Goal: Task Accomplishment & Management: Complete application form

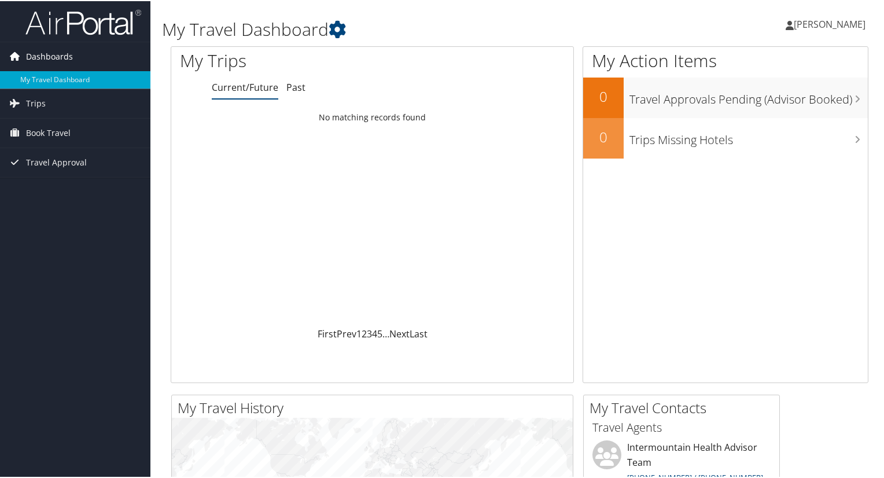
click at [65, 62] on span "Dashboards" at bounding box center [49, 55] width 47 height 29
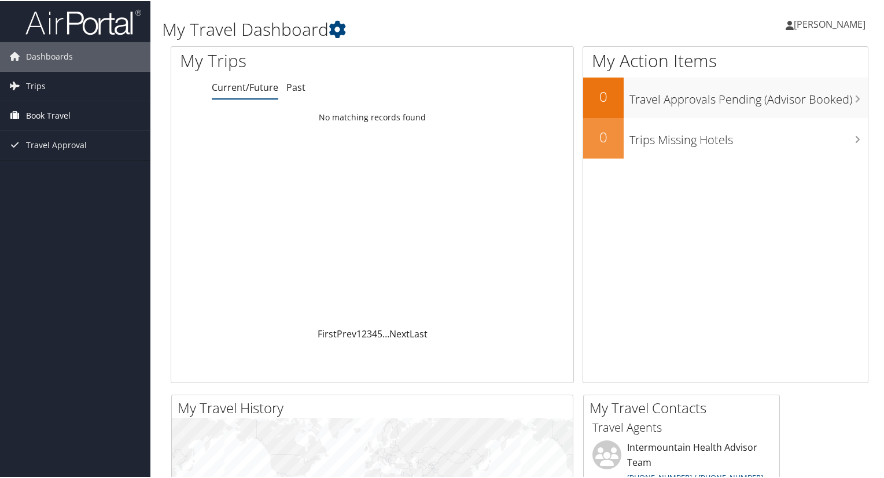
click at [58, 105] on span "Book Travel" at bounding box center [48, 114] width 45 height 29
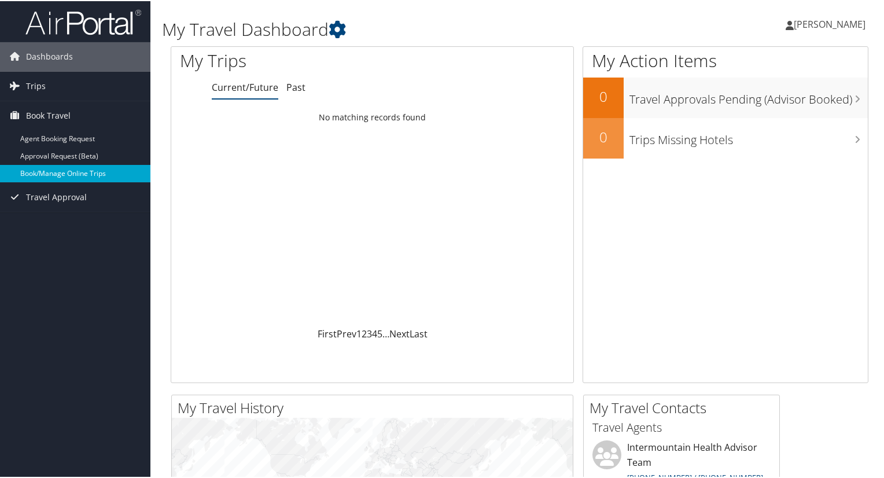
click at [52, 169] on link "Book/Manage Online Trips" at bounding box center [75, 172] width 150 height 17
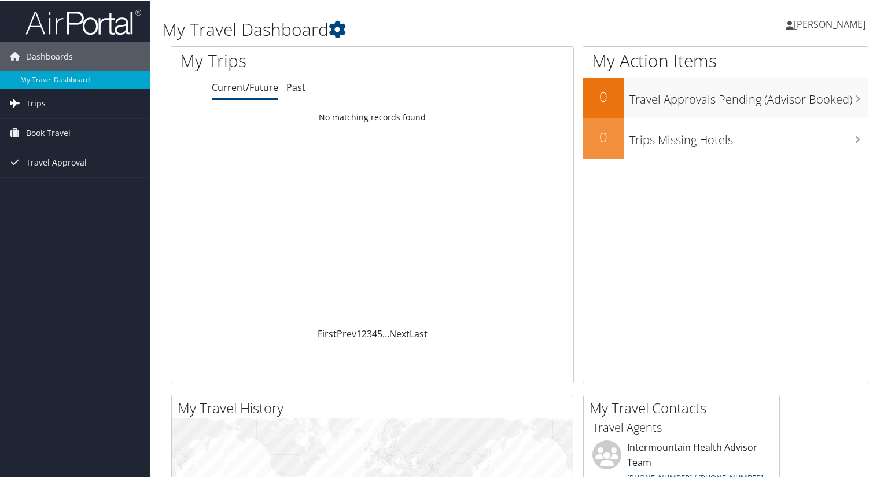
drag, startPoint x: 0, startPoint y: 0, endPoint x: 60, endPoint y: 110, distance: 125.0
click at [60, 110] on link "Trips" at bounding box center [75, 102] width 150 height 29
click at [60, 176] on span "Book Travel" at bounding box center [48, 184] width 45 height 29
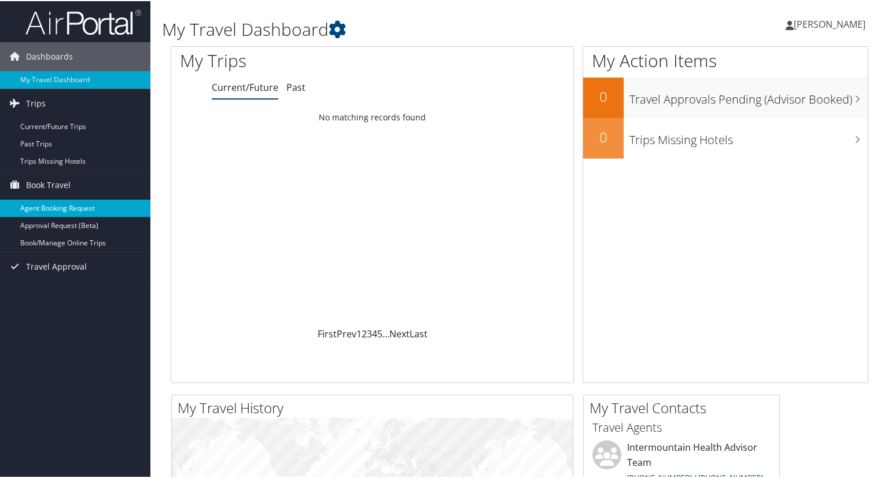
click at [60, 207] on link "Agent Booking Request" at bounding box center [75, 206] width 150 height 17
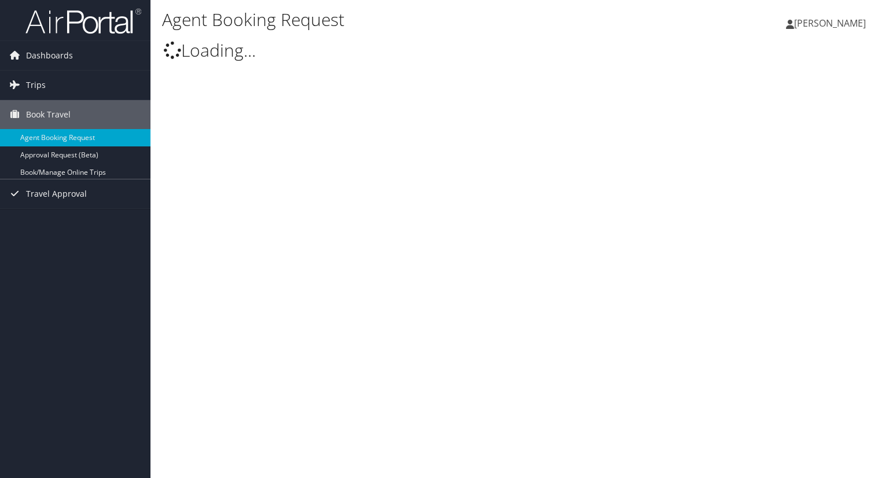
select select "intermountain@cbtravel.com"
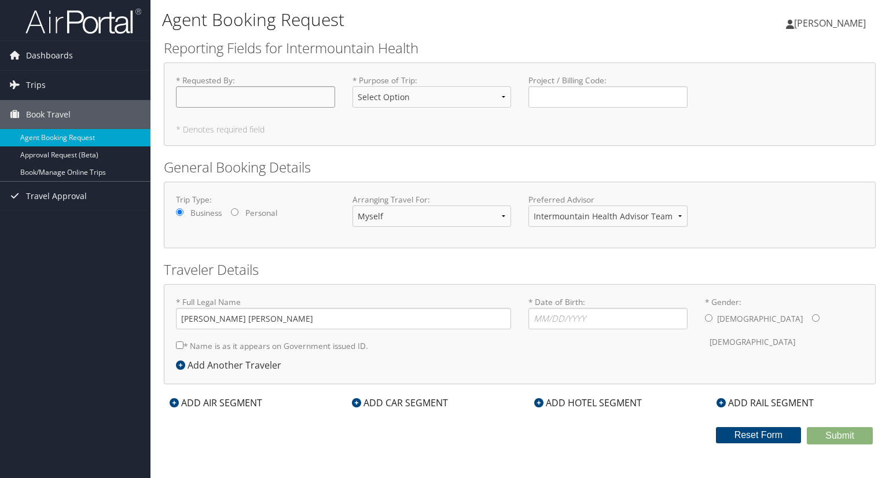
click at [208, 99] on input "* Requested By : Required" at bounding box center [255, 96] width 159 height 21
type input "Kim Morris"
click at [374, 90] on select "Select Option 3rd Party Reimbursable Business CME Conf or Education Groups Pers…" at bounding box center [431, 96] width 159 height 21
select select "Business"
click at [352, 86] on select "Select Option 3rd Party Reimbursable Business CME Conf or Education Groups Pers…" at bounding box center [431, 96] width 159 height 21
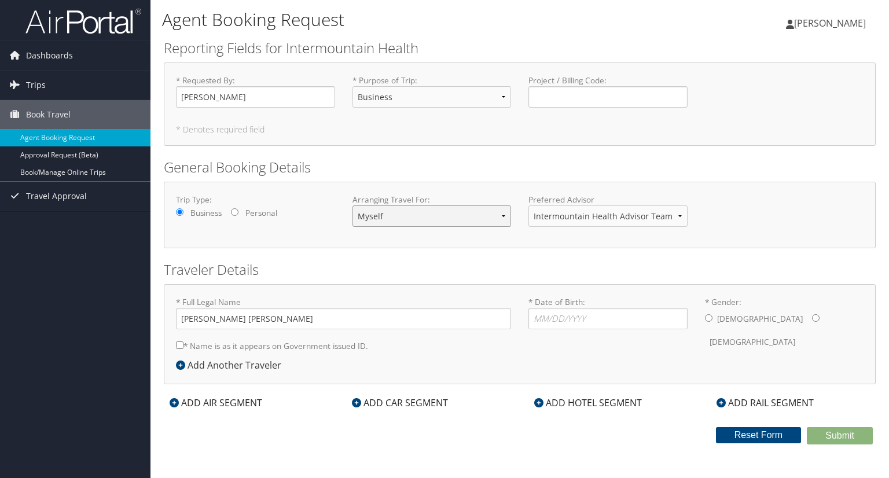
click at [443, 212] on select "Myself Another Traveler Guest Traveler" at bounding box center [431, 215] width 159 height 21
select select "another"
click at [352, 205] on select "Myself Another Traveler Guest Traveler" at bounding box center [431, 215] width 159 height 21
click at [238, 94] on input "Kim Morris" at bounding box center [255, 96] width 159 height 21
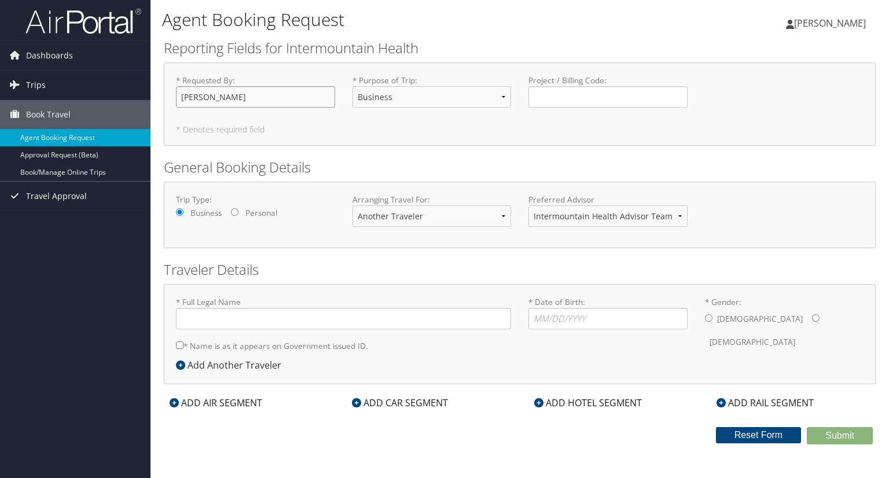
click at [238, 94] on input "Kim E" at bounding box center [255, 96] width 159 height 21
type input "[PERSON_NAME]"
click at [566, 215] on select "Intermountain Health Advisor Team" at bounding box center [607, 215] width 159 height 21
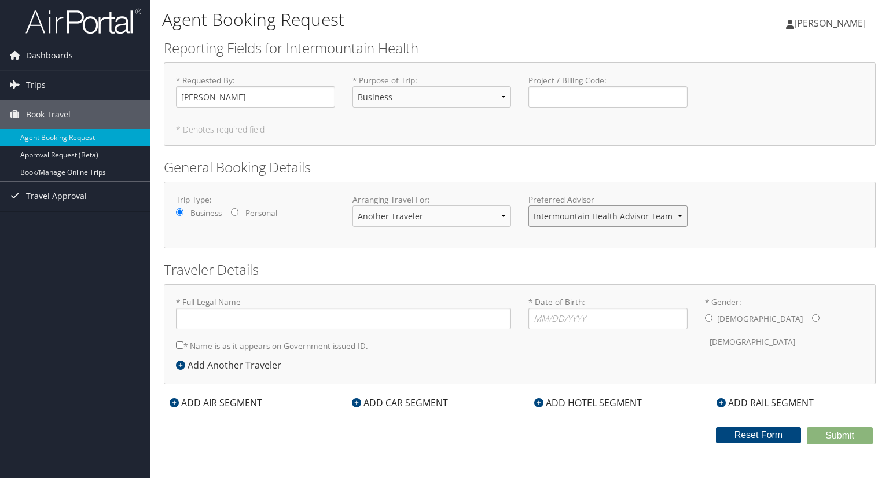
click at [566, 215] on select "Intermountain Health Advisor Team" at bounding box center [607, 215] width 159 height 21
click at [208, 313] on input "* Full Legal Name" at bounding box center [343, 318] width 335 height 21
click at [216, 312] on input "Kimberly Morris" at bounding box center [343, 318] width 335 height 21
type input "Kimberly Tipton Morris"
click at [546, 323] on input "* Date of Birth: Invalid Date" at bounding box center [607, 318] width 159 height 21
